Goal: Task Accomplishment & Management: Use online tool/utility

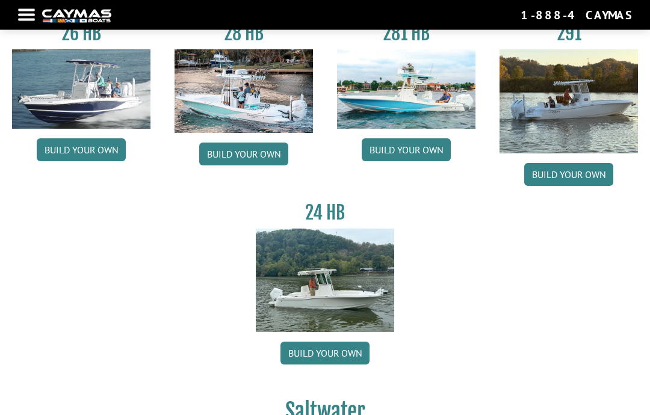
scroll to position [122, 0]
click at [583, 105] on img at bounding box center [568, 101] width 138 height 104
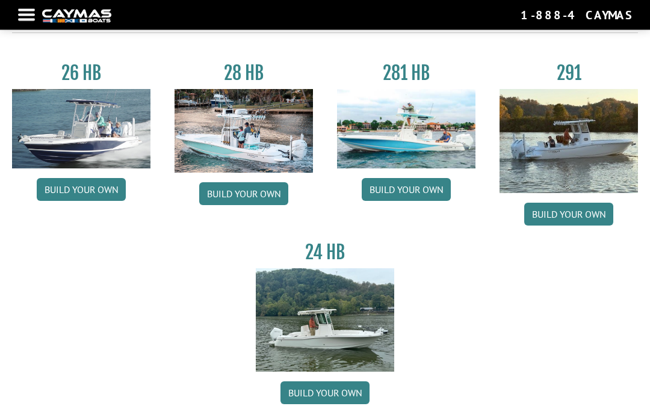
scroll to position [0, 0]
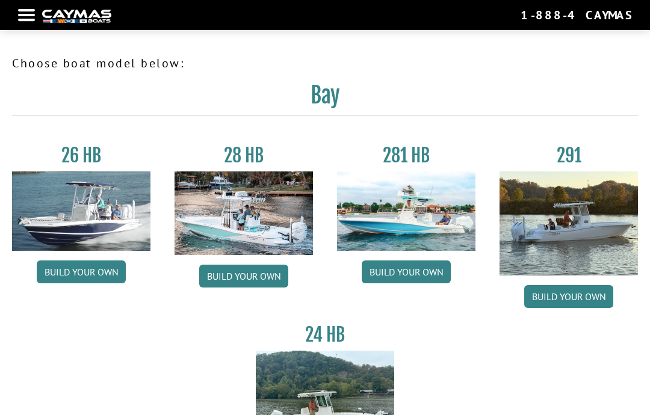
click at [31, 5] on div "Return to main site Find Dealer Get Brochure Contact Us 1-888-4CAYMAS" at bounding box center [325, 15] width 650 height 30
click at [32, 14] on div at bounding box center [26, 15] width 17 height 2
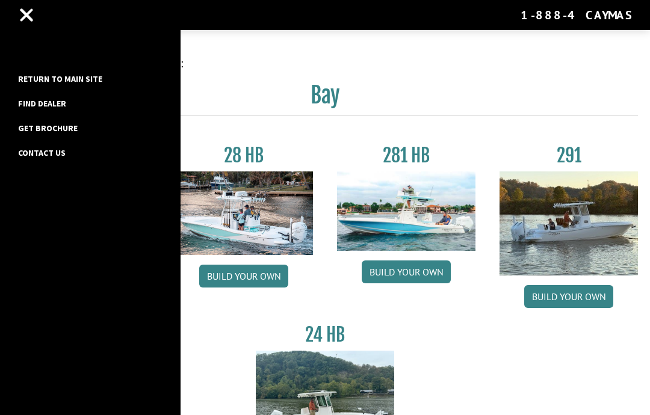
click at [97, 76] on link "Return to main site" at bounding box center [60, 79] width 96 height 16
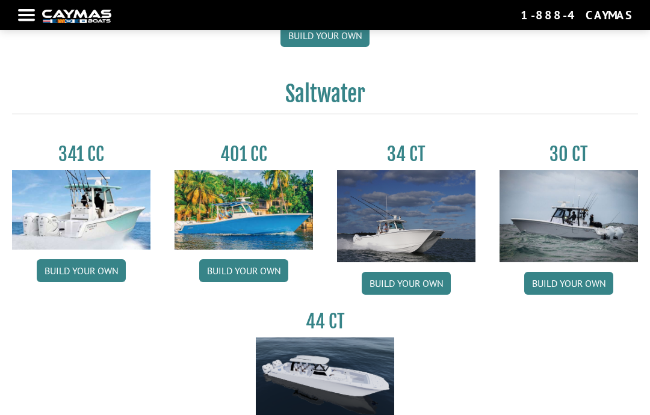
scroll to position [439, 0]
click at [110, 219] on img at bounding box center [81, 210] width 138 height 79
click at [90, 271] on link "Build your own" at bounding box center [81, 271] width 89 height 23
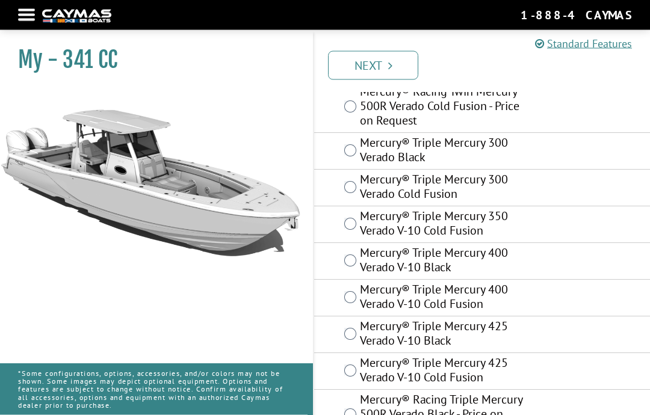
scroll to position [301, 0]
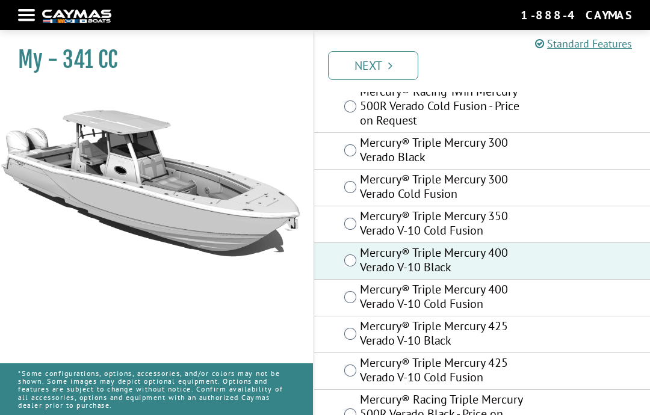
click at [386, 64] on link "Next" at bounding box center [373, 65] width 90 height 29
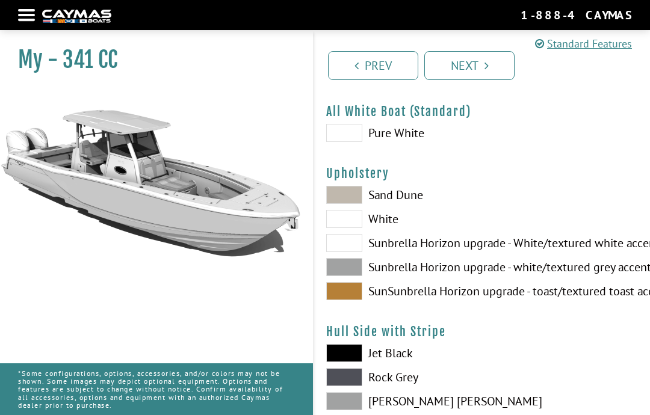
scroll to position [0, 0]
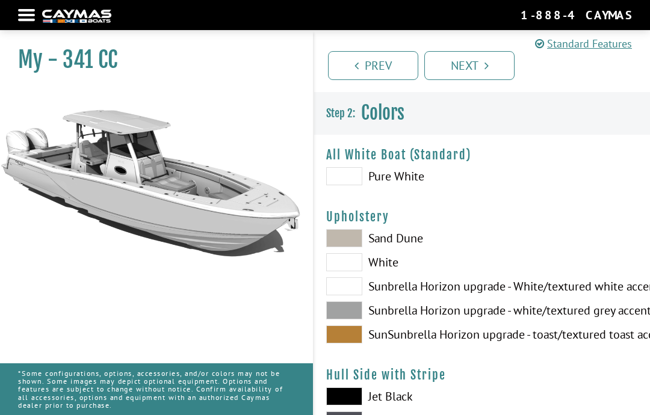
click at [355, 240] on span at bounding box center [344, 238] width 36 height 18
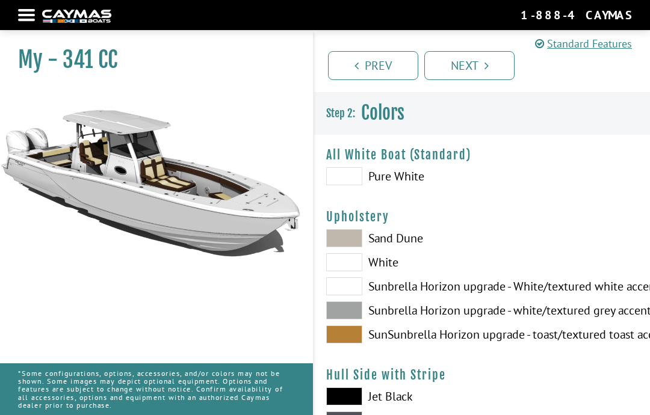
click at [345, 175] on span at bounding box center [344, 176] width 36 height 18
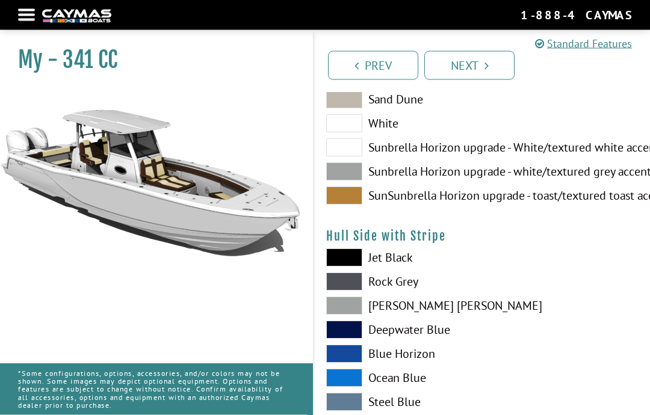
scroll to position [144, 0]
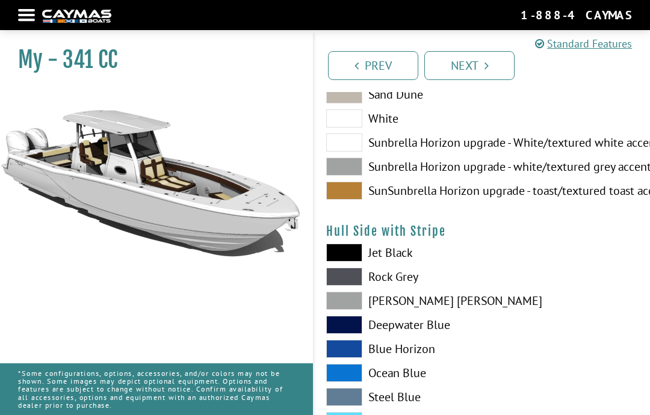
click at [349, 330] on span at bounding box center [344, 325] width 36 height 18
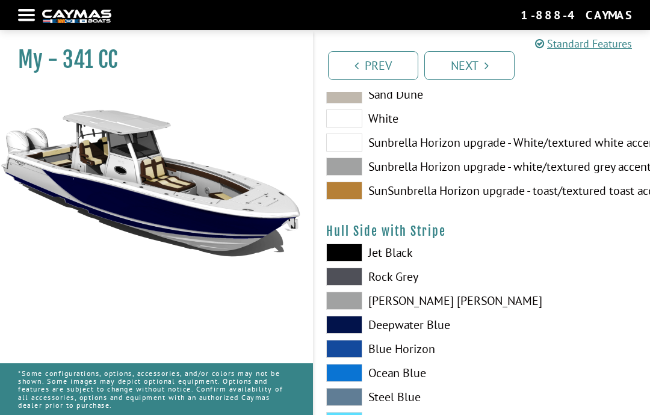
click at [345, 382] on span at bounding box center [344, 373] width 36 height 18
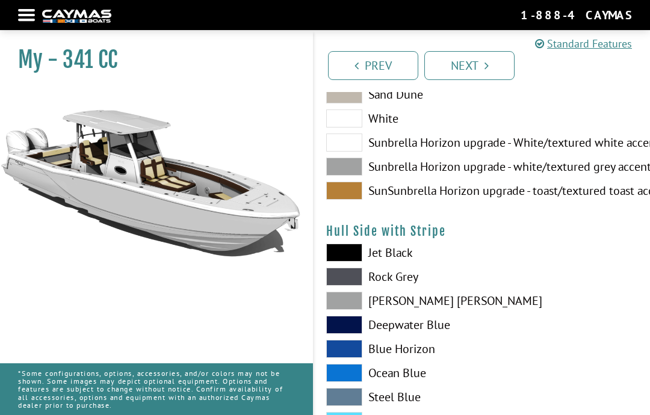
click at [354, 354] on span at bounding box center [344, 349] width 36 height 18
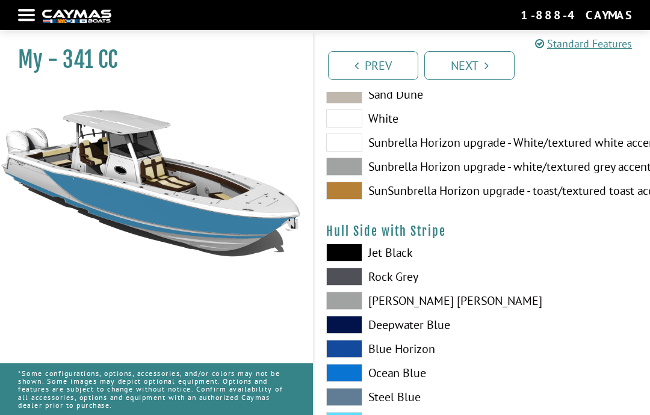
click at [356, 324] on span at bounding box center [344, 325] width 36 height 18
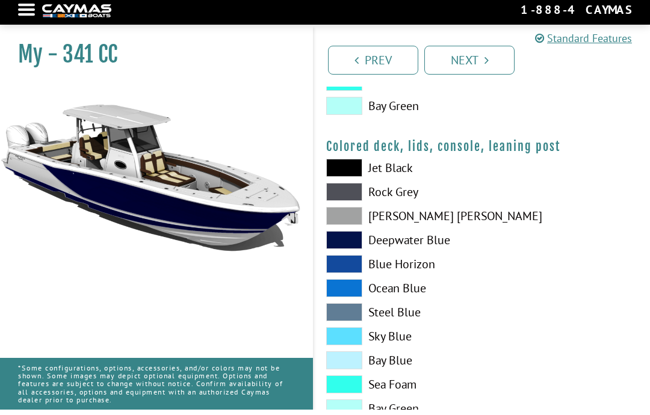
scroll to position [1434, 0]
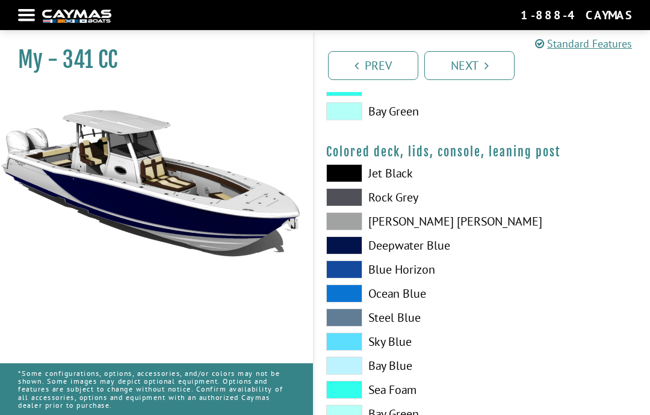
click at [490, 61] on link "Next" at bounding box center [469, 65] width 90 height 29
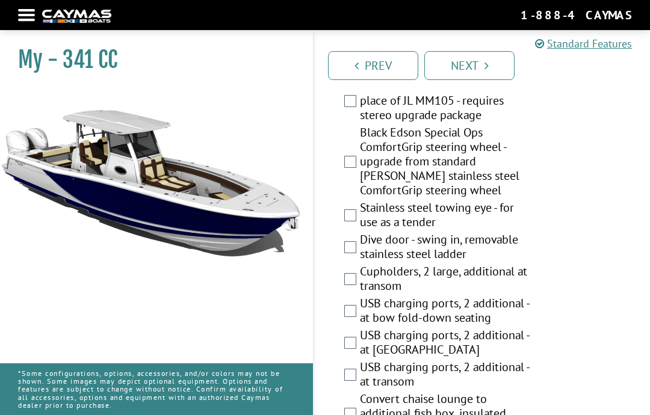
scroll to position [817, 0]
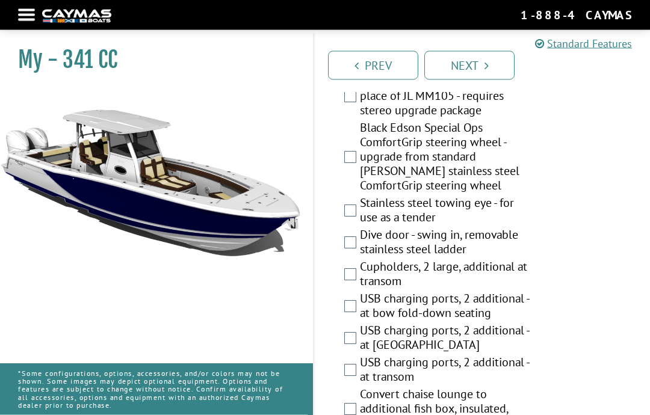
click at [362, 243] on label "Dive door - swing in, removable stainless steel ladder" at bounding box center [446, 244] width 173 height 32
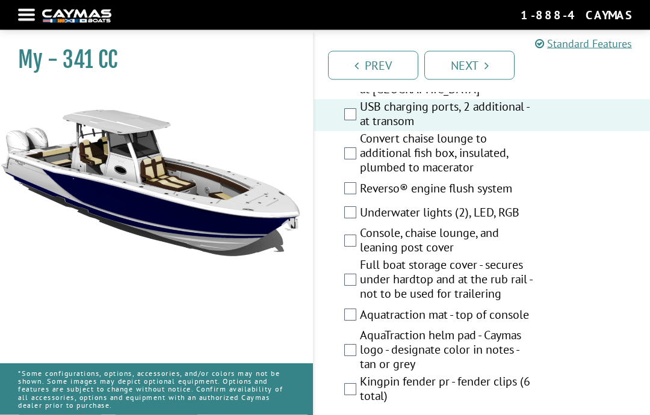
scroll to position [1081, 0]
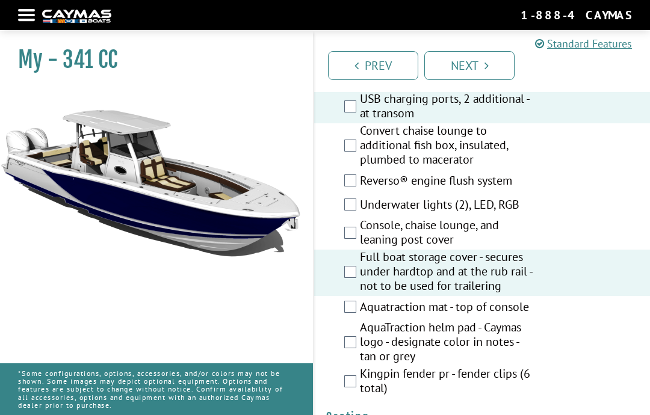
click at [363, 344] on label "AquaTraction helm pad - Caymas logo - designate color in notes - tan or grey" at bounding box center [446, 343] width 173 height 46
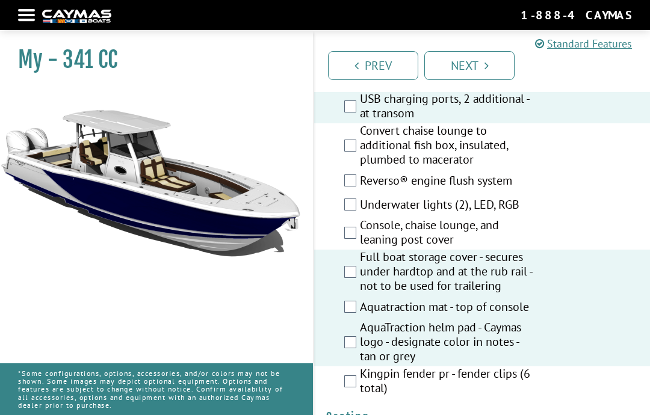
click at [360, 242] on label "Console, chaise lounge, and leaning post cover" at bounding box center [446, 234] width 173 height 32
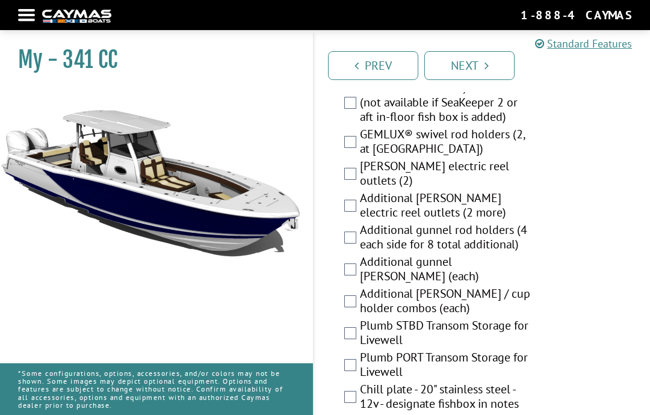
scroll to position [1767, 0]
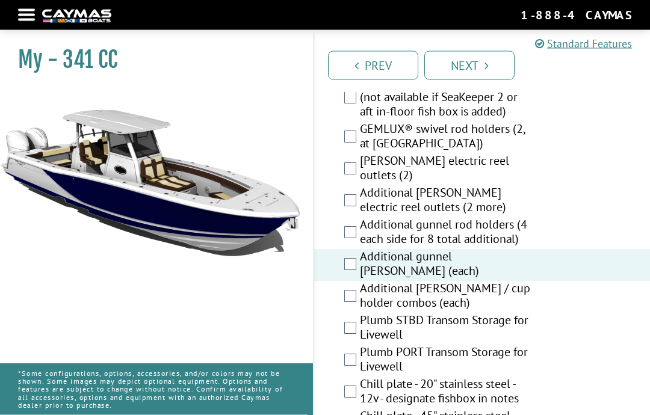
click at [360, 306] on label "Additional rod holder / cup holder combos (each)" at bounding box center [446, 298] width 173 height 32
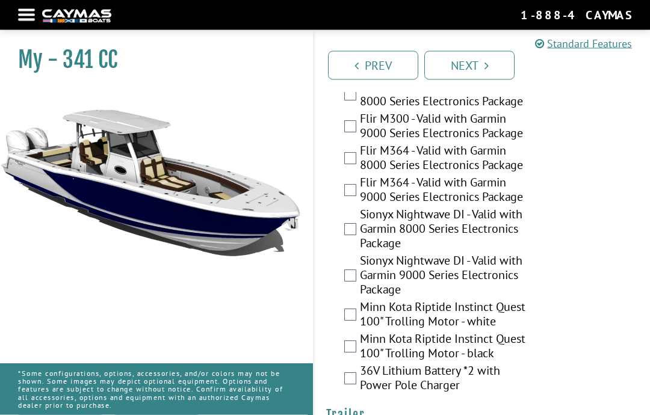
scroll to position [3359, 0]
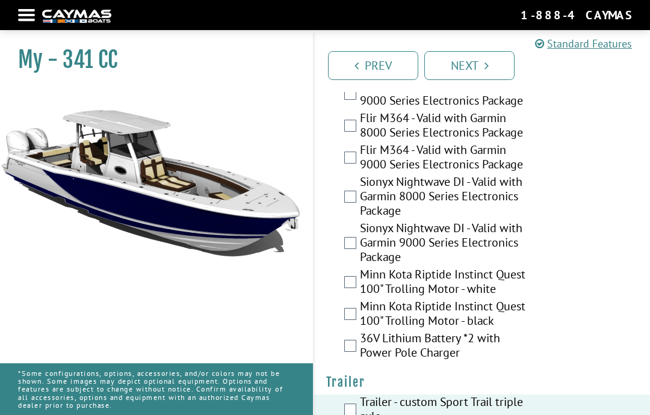
click at [486, 72] on link "Next" at bounding box center [469, 65] width 90 height 29
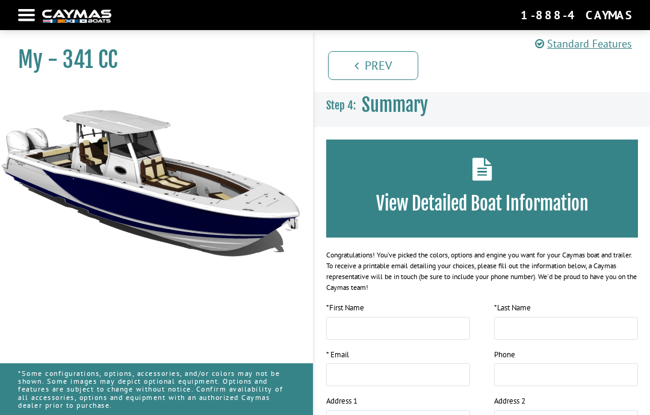
scroll to position [0, 0]
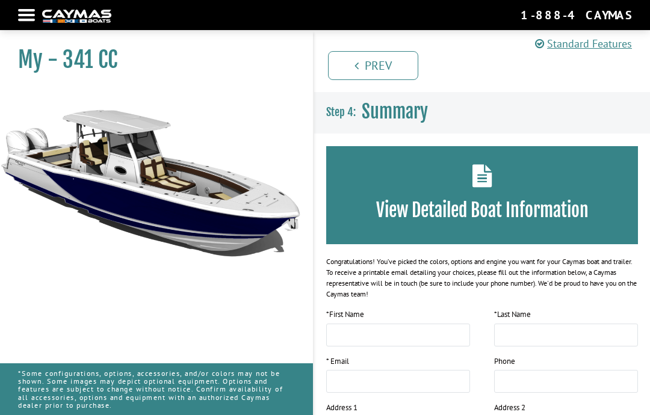
click at [493, 193] on div "View Detailed Boat Information" at bounding box center [482, 195] width 312 height 98
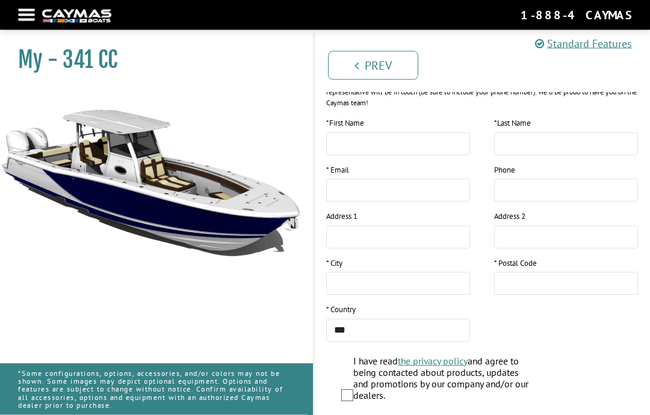
scroll to position [232, 0]
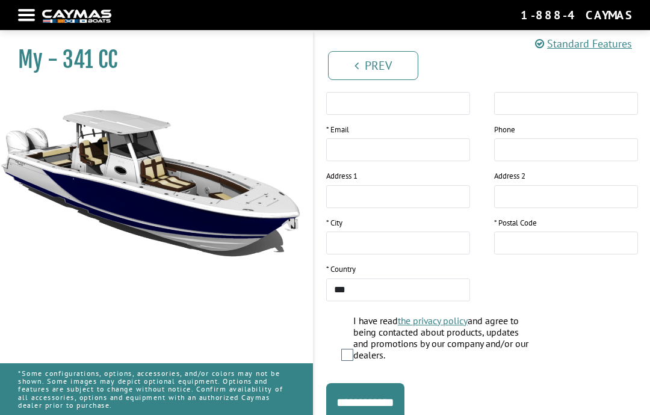
click at [398, 408] on input "**********" at bounding box center [365, 402] width 78 height 39
